Goal: Transaction & Acquisition: Purchase product/service

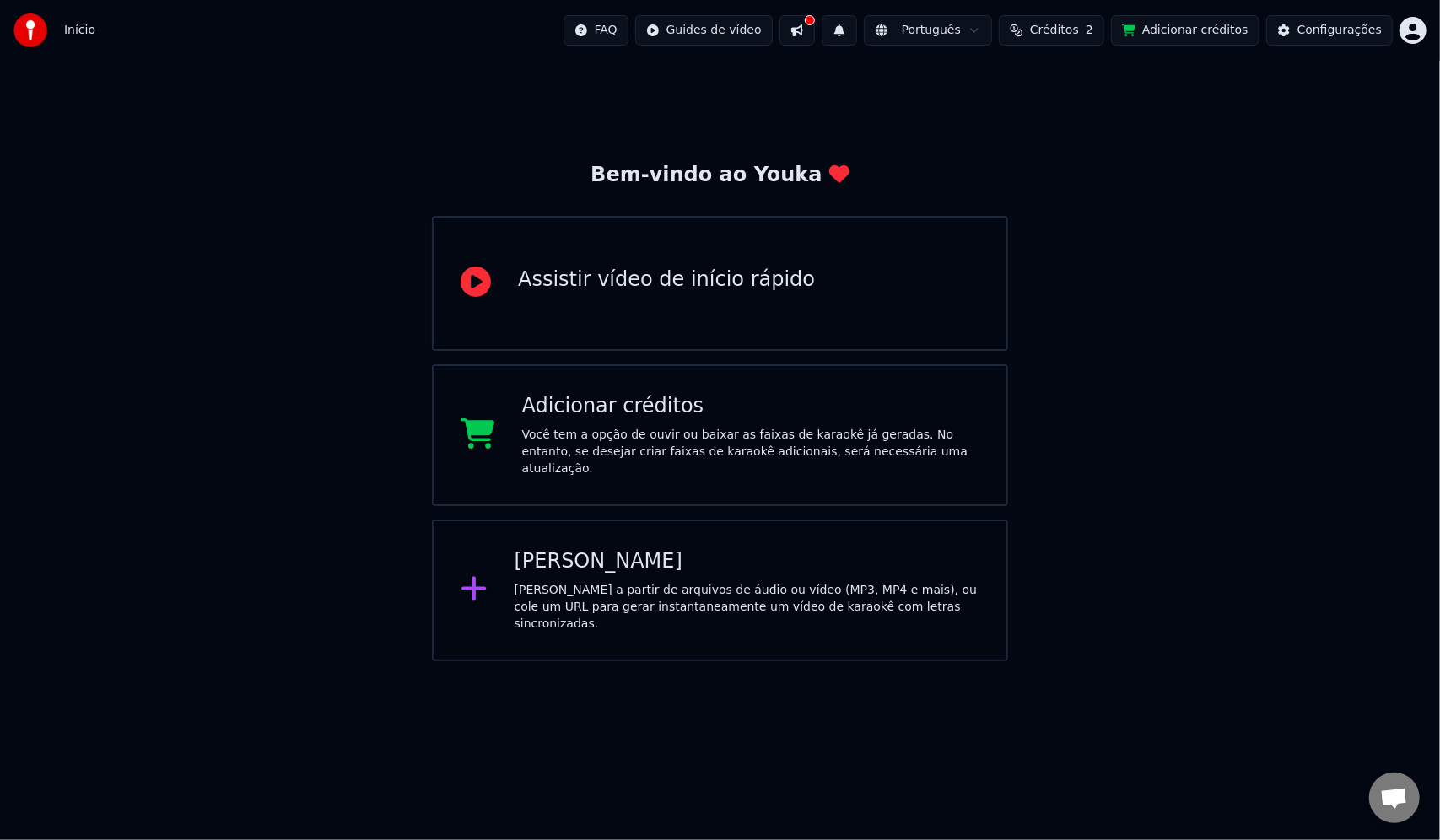
click at [815, 21] on button at bounding box center [797, 30] width 36 height 30
click at [1234, 352] on div "Bem-vindo ao Youka Assistir vídeo de início rápido Adicionar créditos Você tem …" at bounding box center [720, 361] width 1440 height 601
click at [1200, 28] on button "Adicionar créditos" at bounding box center [1185, 30] width 148 height 30
click at [1079, 36] on span "Créditos" at bounding box center [1055, 30] width 49 height 16
click at [665, 282] on div "Assistir vídeo de início rápido" at bounding box center [666, 281] width 297 height 27
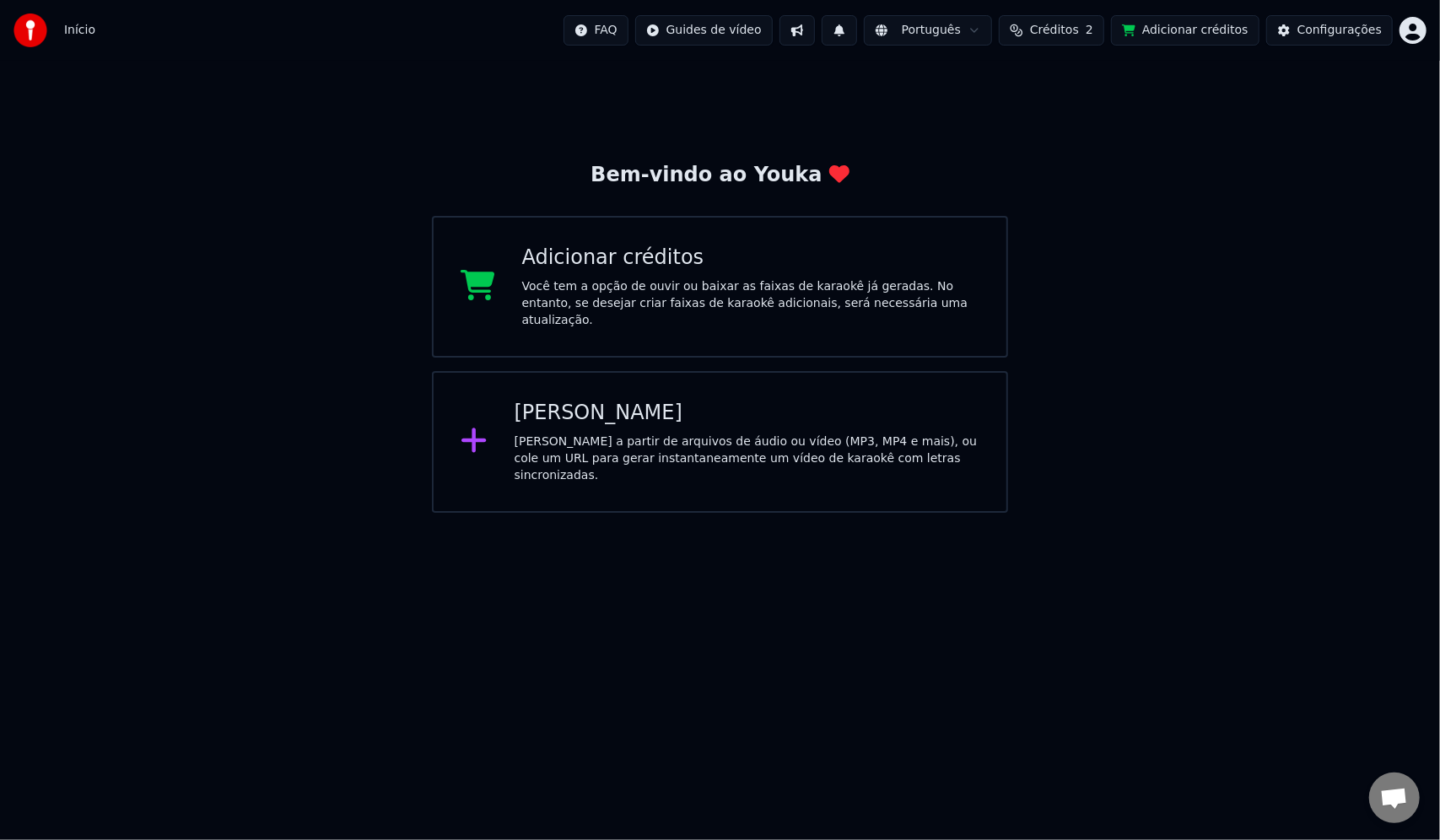
click at [625, 287] on div "Você tem a opção de ouvir ou baixar as faixas de karaokê já geradas. No entanto…" at bounding box center [751, 304] width 458 height 50
